Goal: Task Accomplishment & Management: Use online tool/utility

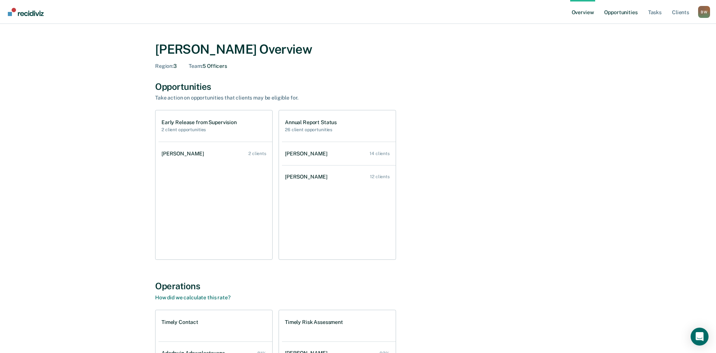
click at [616, 12] on link "Opportunities" at bounding box center [620, 12] width 36 height 24
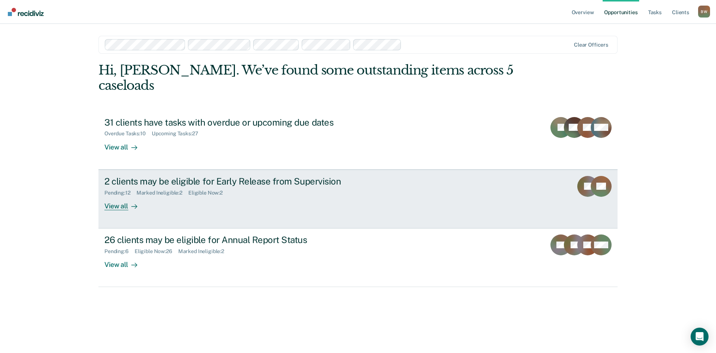
click at [118, 196] on div "View all" at bounding box center [125, 203] width 42 height 15
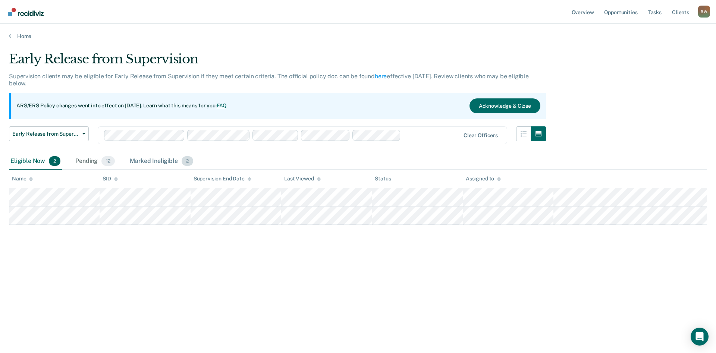
click at [184, 162] on span "2" at bounding box center [188, 161] width 12 height 10
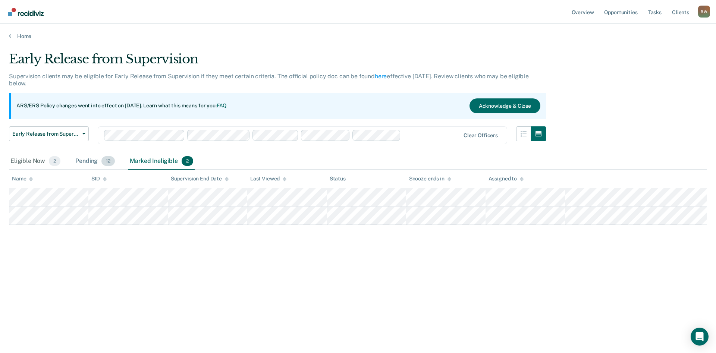
click at [107, 163] on span "12" at bounding box center [107, 161] width 13 height 10
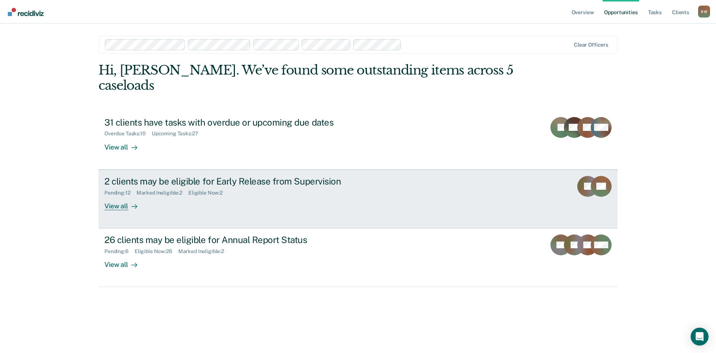
click at [111, 196] on div "View all" at bounding box center [125, 203] width 42 height 15
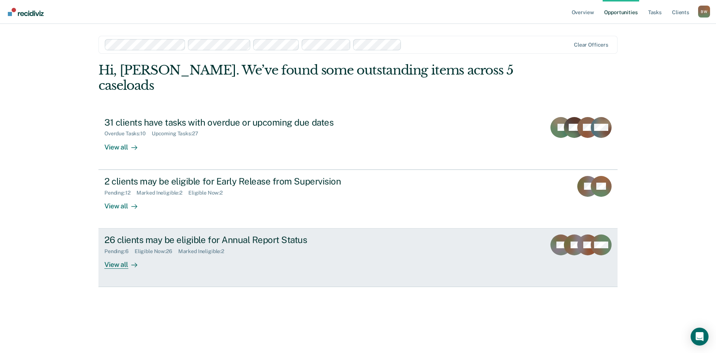
click at [125, 255] on div "View all" at bounding box center [125, 262] width 42 height 15
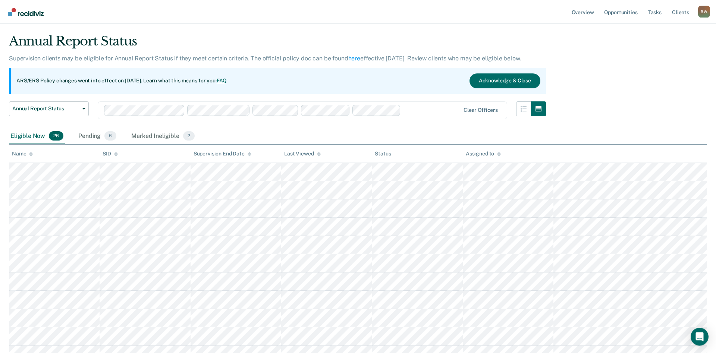
scroll to position [38, 0]
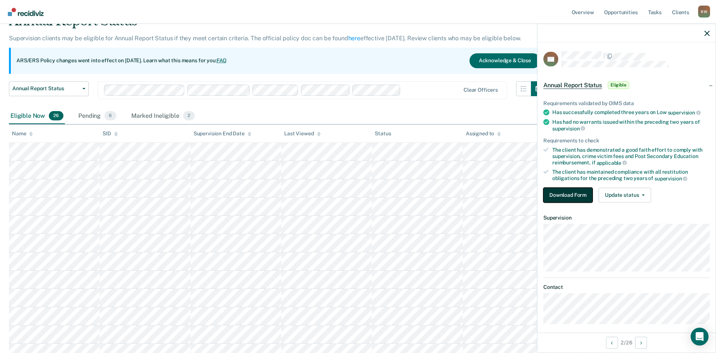
click at [566, 192] on button "Download Form" at bounding box center [567, 195] width 49 height 15
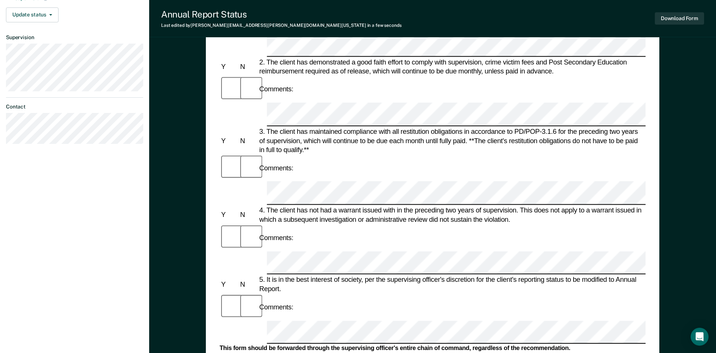
scroll to position [190, 0]
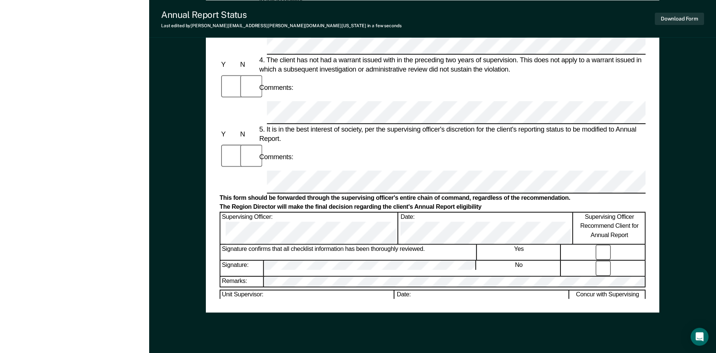
scroll to position [342, 0]
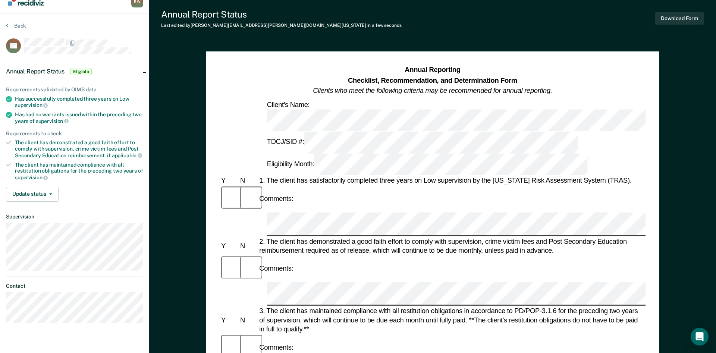
scroll to position [0, 0]
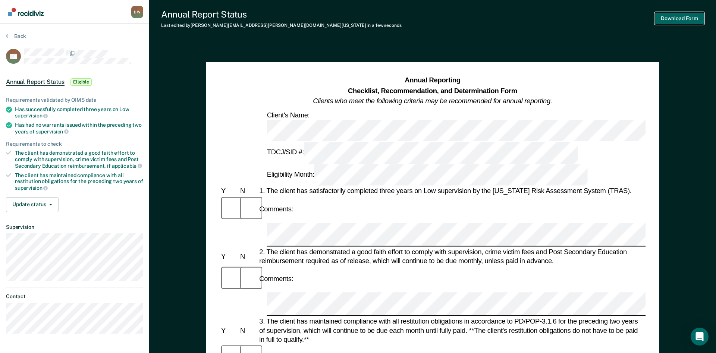
click at [670, 21] on button "Download Form" at bounding box center [679, 18] width 49 height 12
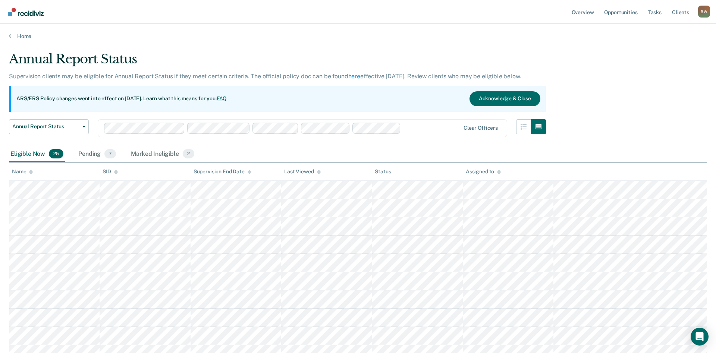
scroll to position [38, 0]
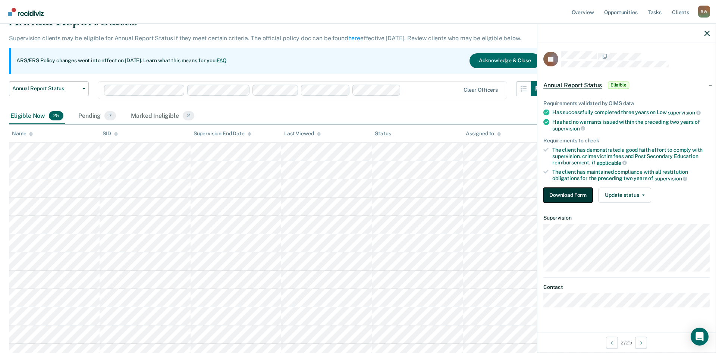
click at [554, 196] on button "Download Form" at bounding box center [567, 195] width 49 height 15
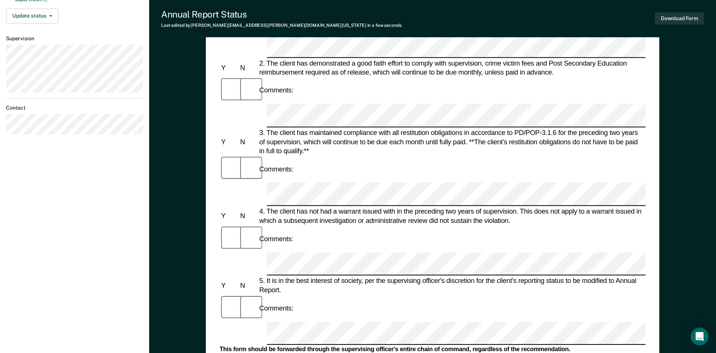
scroll to position [190, 0]
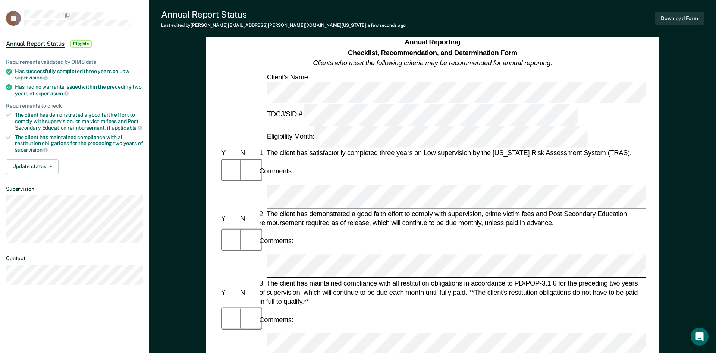
scroll to position [0, 0]
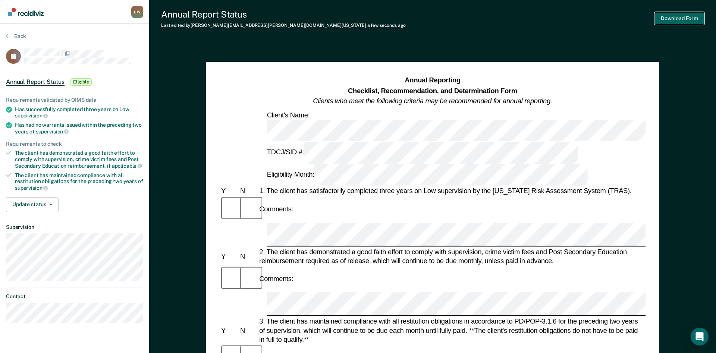
click at [665, 18] on button "Download Form" at bounding box center [679, 18] width 49 height 12
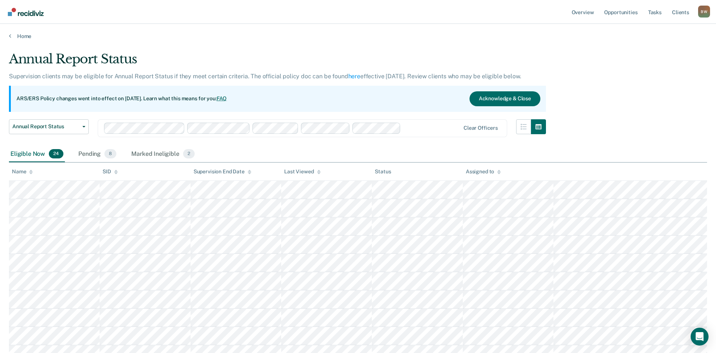
scroll to position [38, 0]
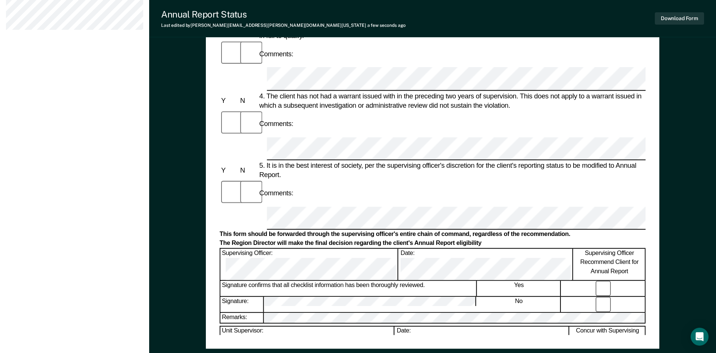
scroll to position [304, 0]
click at [120, 247] on div "[PERSON_NAME] B W Profile How it works Log Out Back JB Annual Report Status Eli…" at bounding box center [74, 34] width 149 height 677
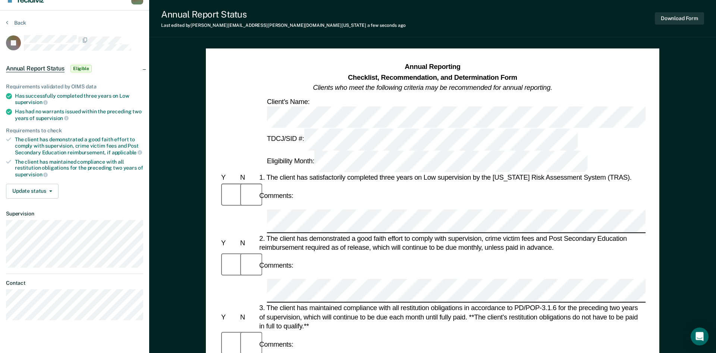
scroll to position [0, 0]
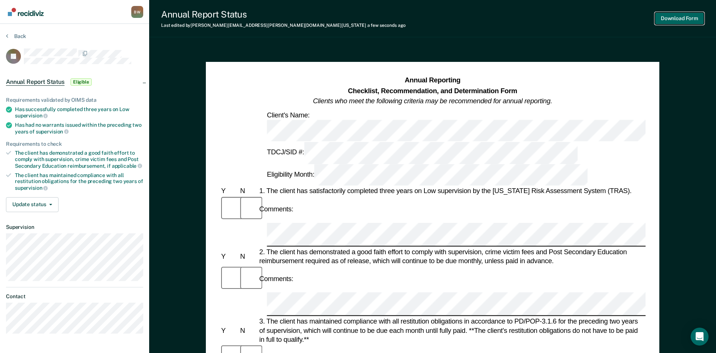
click at [671, 17] on button "Download Form" at bounding box center [679, 18] width 49 height 12
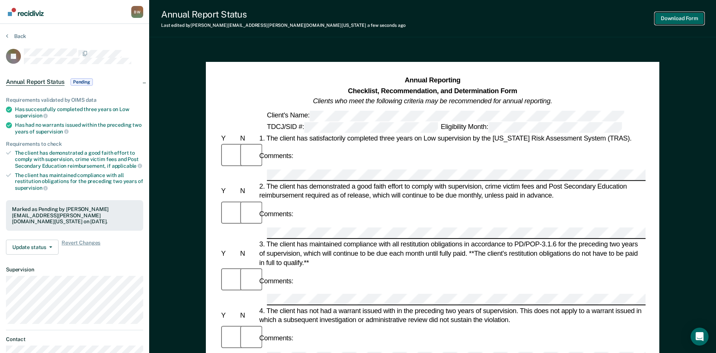
click at [681, 19] on button "Download Form" at bounding box center [679, 18] width 49 height 12
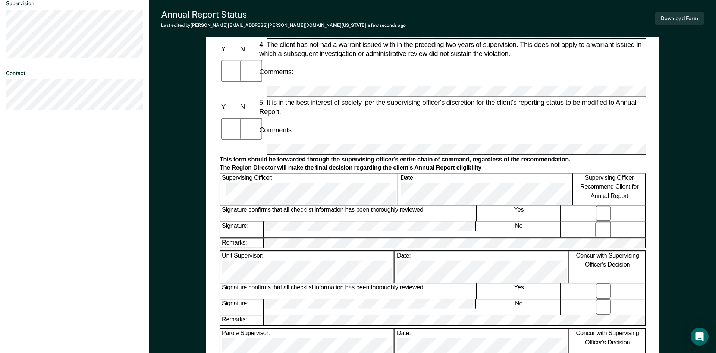
scroll to position [358, 0]
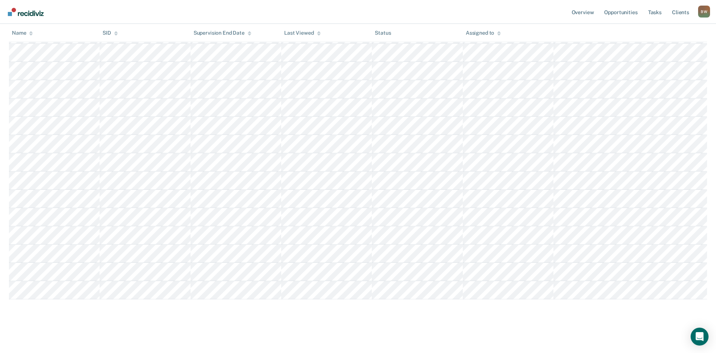
scroll to position [38, 0]
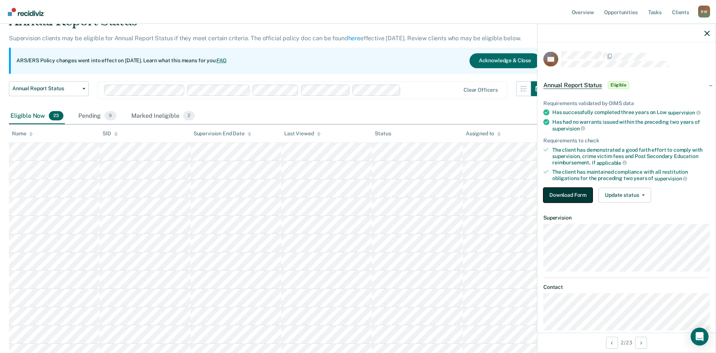
click at [560, 192] on button "Download Form" at bounding box center [567, 195] width 49 height 15
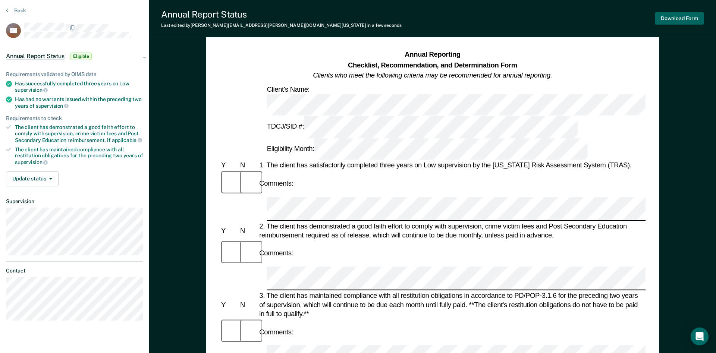
scroll to position [38, 0]
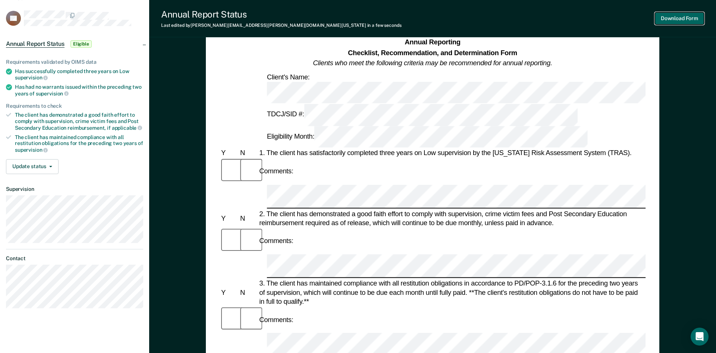
click at [680, 19] on button "Download Form" at bounding box center [679, 18] width 49 height 12
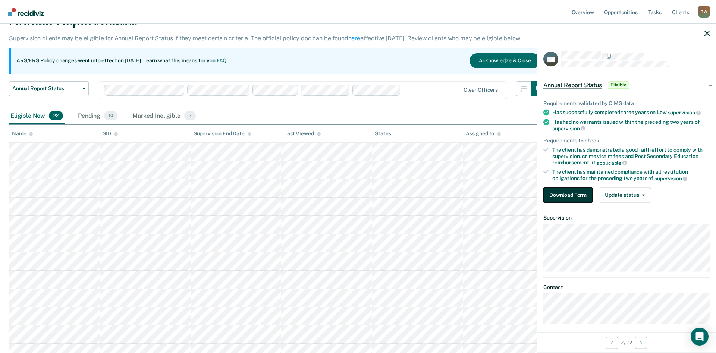
click at [560, 193] on button "Download Form" at bounding box center [567, 195] width 49 height 15
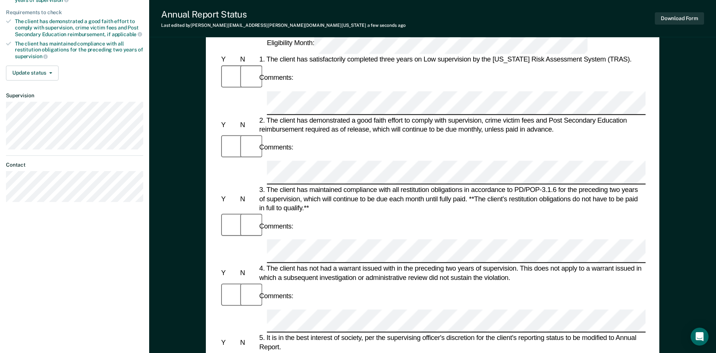
scroll to position [152, 0]
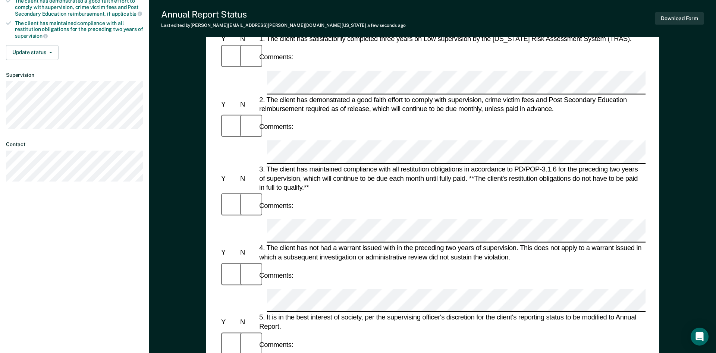
click at [422, 234] on form "Annual Reporting Checklist, Recommendation, and Determination Form Clients who …" at bounding box center [433, 359] width 426 height 871
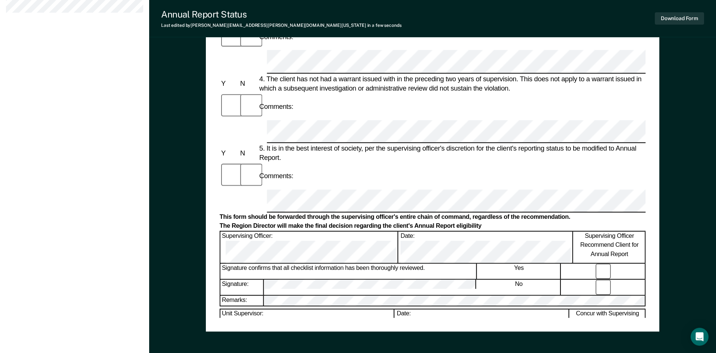
scroll to position [342, 0]
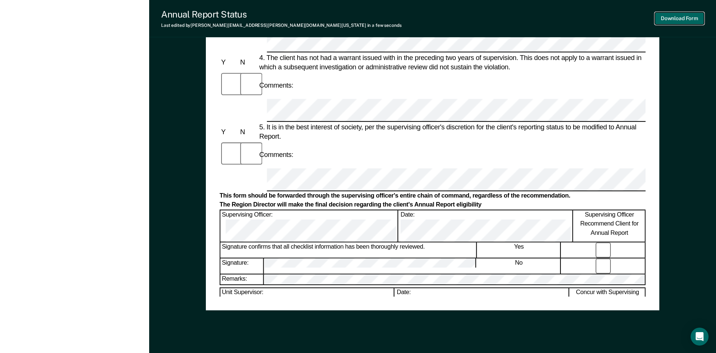
click at [675, 20] on button "Download Form" at bounding box center [679, 18] width 49 height 12
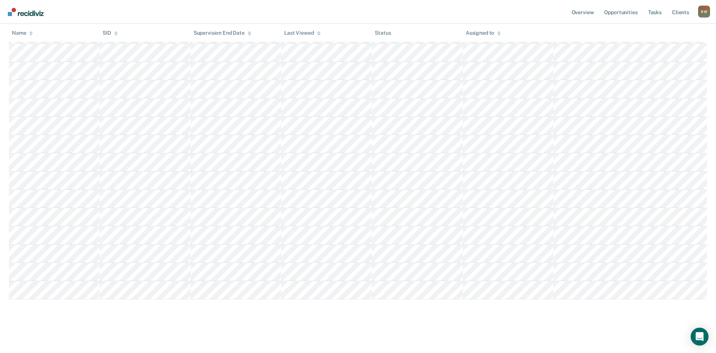
scroll to position [38, 0]
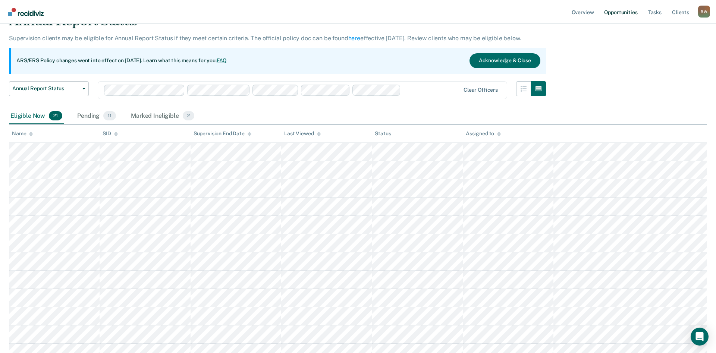
click at [615, 14] on link "Opportunities" at bounding box center [620, 12] width 36 height 24
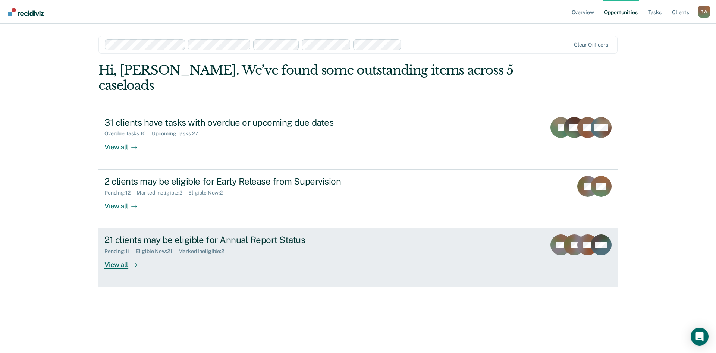
click at [140, 234] on div "21 clients may be eligible for Annual Report Status" at bounding box center [235, 239] width 262 height 11
